Goal: Find specific page/section: Find specific page/section

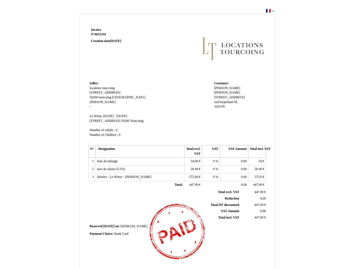
click at [96, 30] on span "Invoice" at bounding box center [96, 30] width 10 height 4
click at [101, 34] on span "6631241" at bounding box center [100, 34] width 11 height 4
click at [94, 83] on span "Seller:" at bounding box center [94, 84] width 9 height 4
click at [102, 88] on span "locations tourcoing" at bounding box center [102, 88] width 25 height 4
click at [107, 92] on span "[STREET_ADDRESS]" at bounding box center [105, 93] width 31 height 4
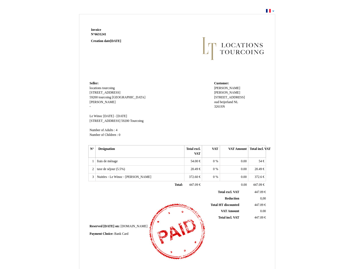
click at [94, 97] on span "59200" at bounding box center [94, 98] width 8 height 4
click at [105, 97] on span "tourcoing" at bounding box center [105, 98] width 13 height 4
click at [117, 97] on span "[GEOGRAPHIC_DATA]" at bounding box center [128, 98] width 33 height 4
click at [93, 102] on span "[PERSON_NAME]" at bounding box center [103, 102] width 26 height 4
click at [96, 116] on span "Le Winoc" at bounding box center [96, 116] width 13 height 4
